Goal: Check status: Check status

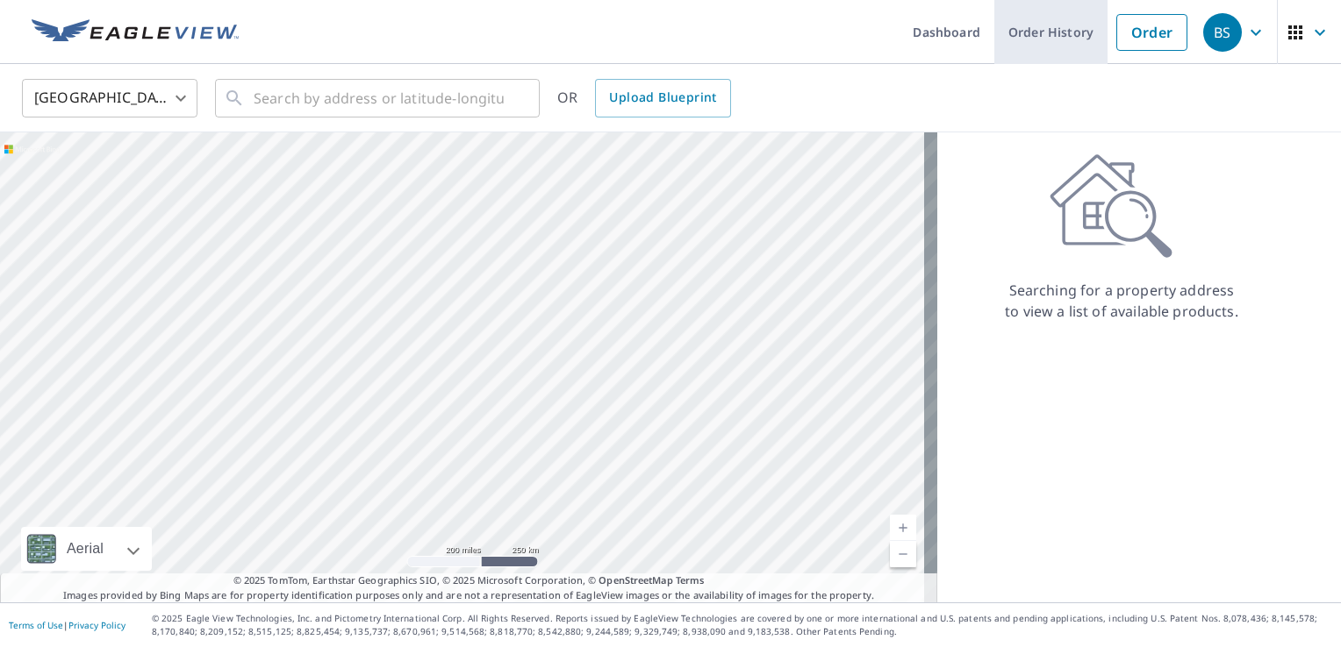
click at [1014, 35] on link "Order History" at bounding box center [1050, 32] width 113 height 64
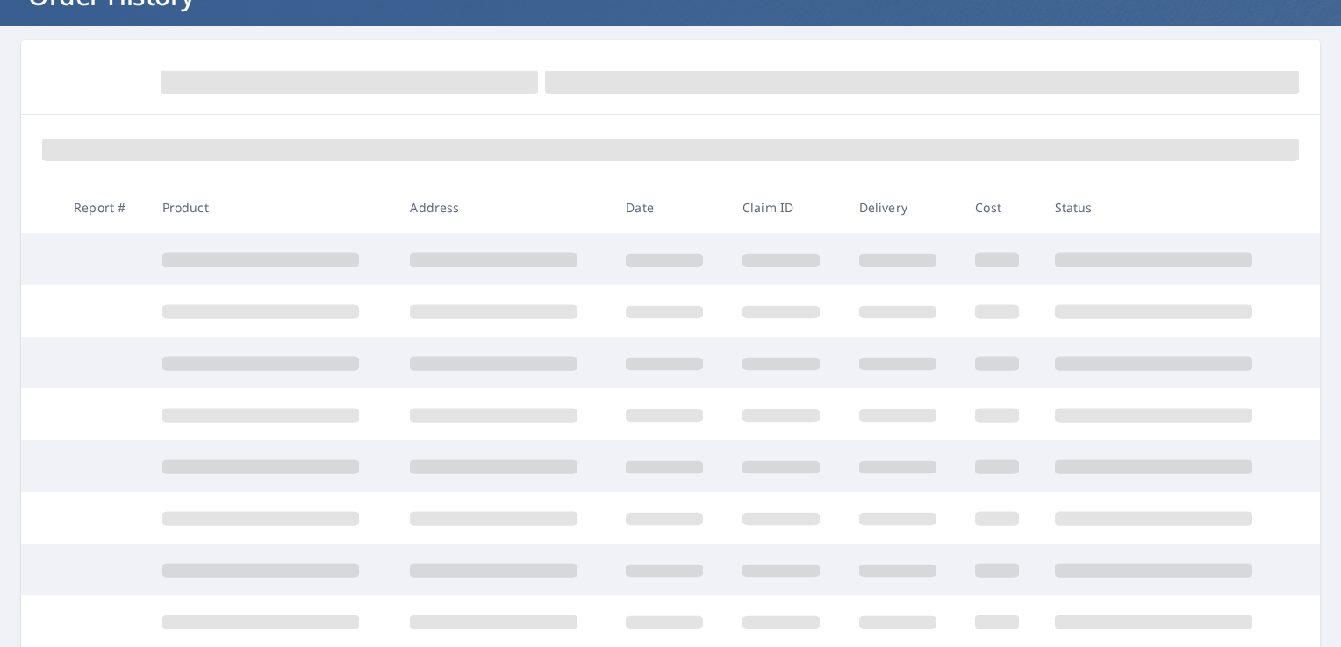
scroll to position [175, 0]
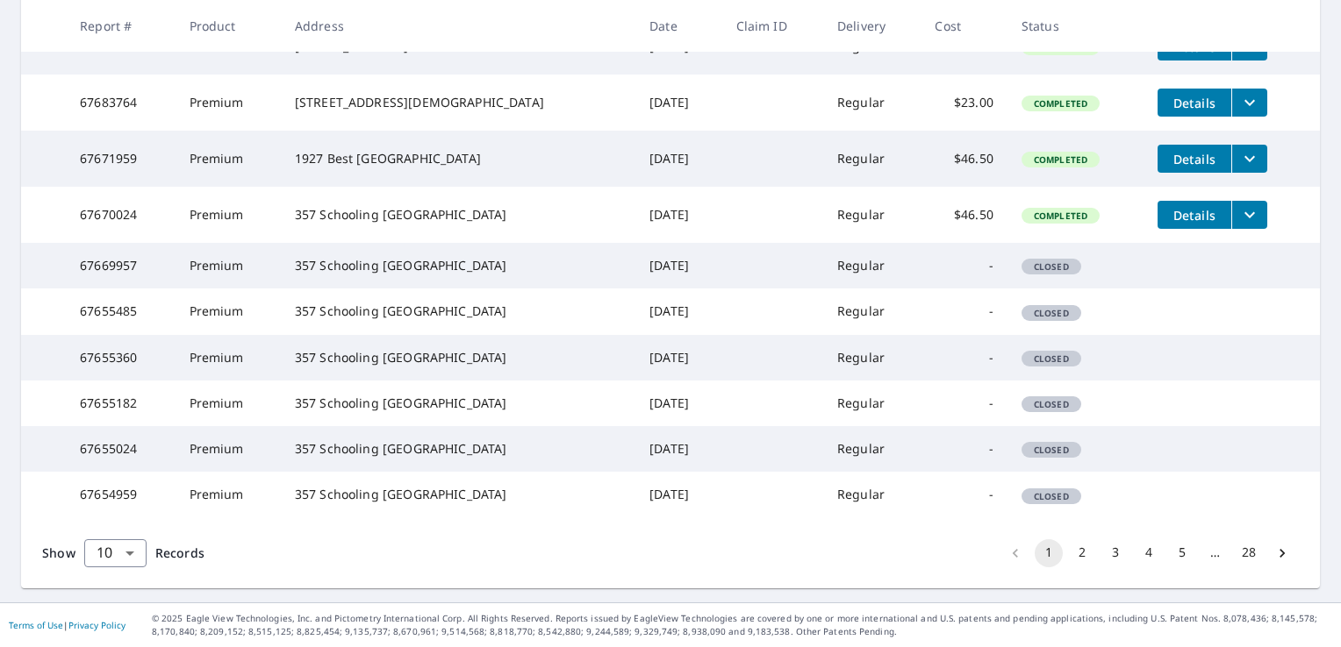
scroll to position [501, 0]
click at [1080, 560] on button "2" at bounding box center [1082, 554] width 28 height 28
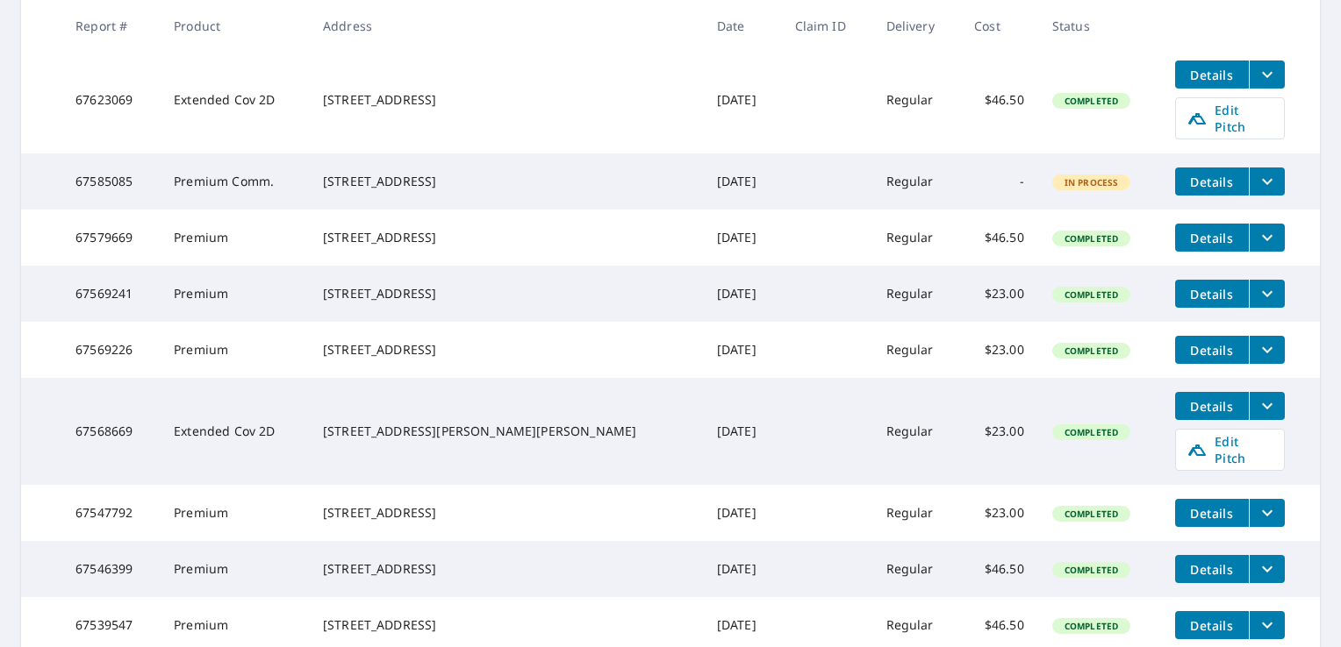
scroll to position [563, 0]
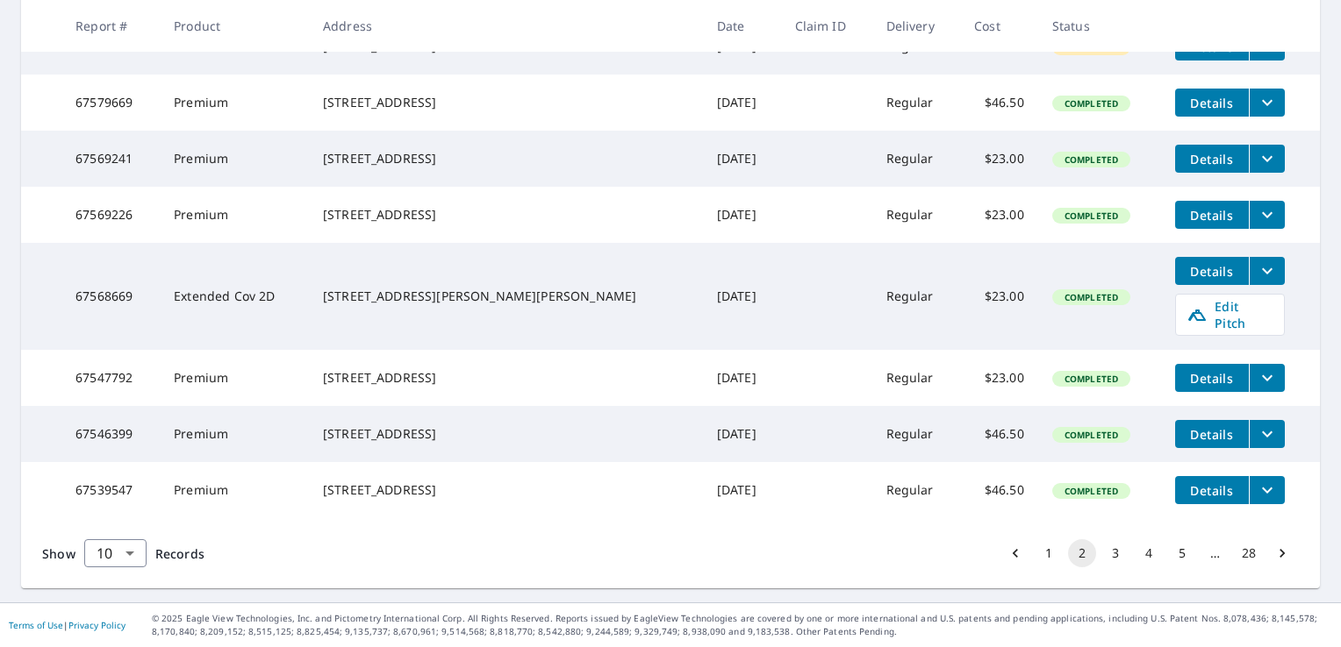
click at [1034, 550] on button "1" at bounding box center [1048, 554] width 28 height 28
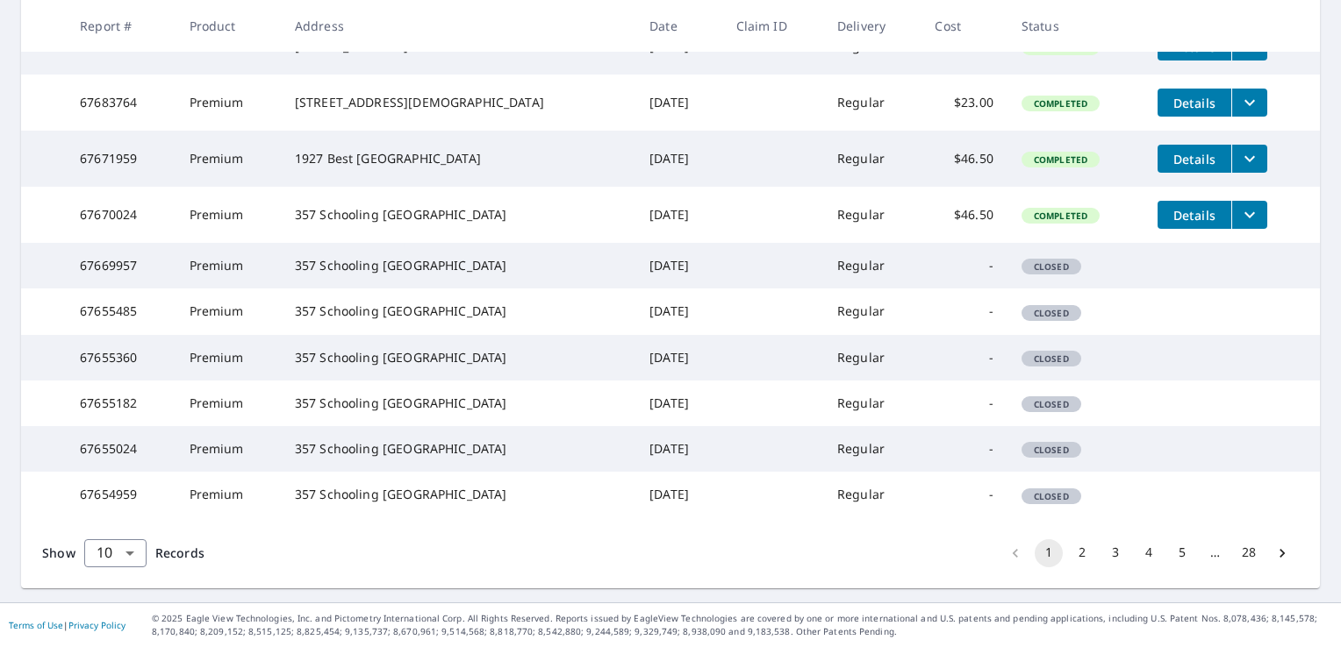
scroll to position [501, 0]
click at [1069, 556] on button "2" at bounding box center [1082, 554] width 28 height 28
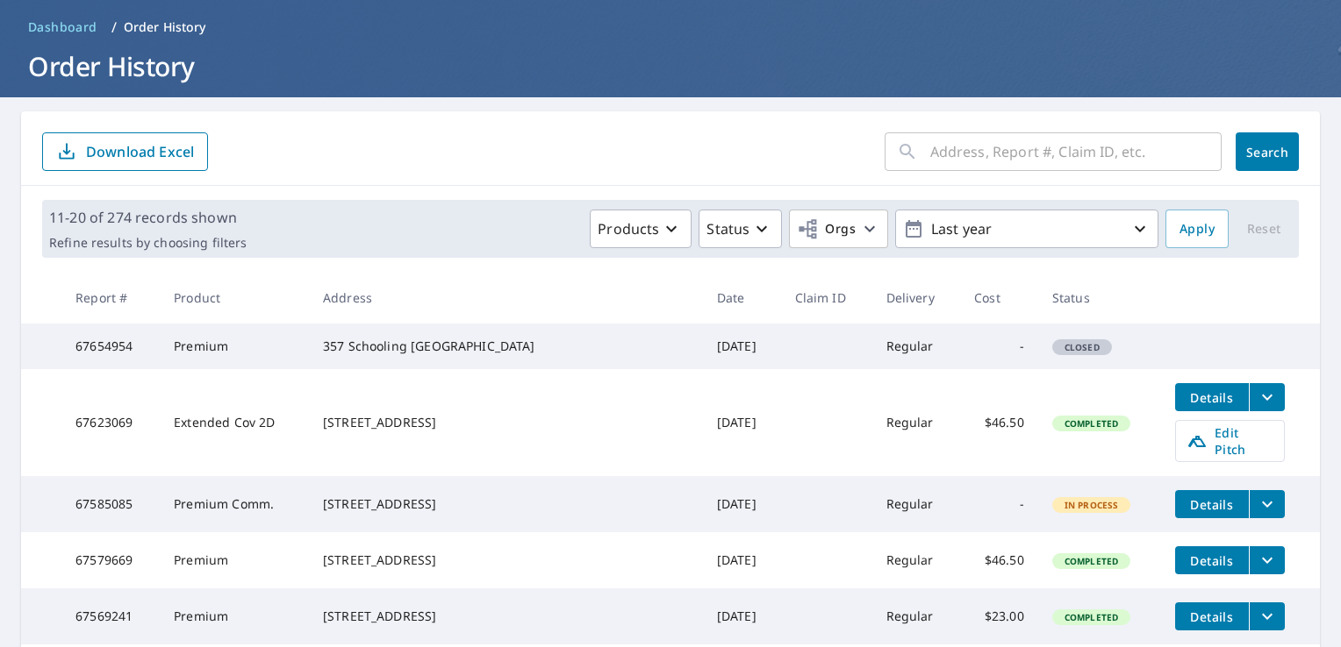
scroll to position [263, 0]
